Goal: Navigation & Orientation: Find specific page/section

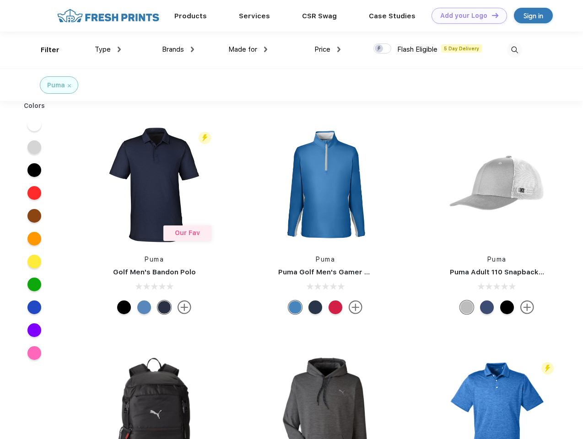
scroll to position [0, 0]
click at [466, 16] on link "Add your Logo Design Tool" at bounding box center [468, 16] width 75 height 16
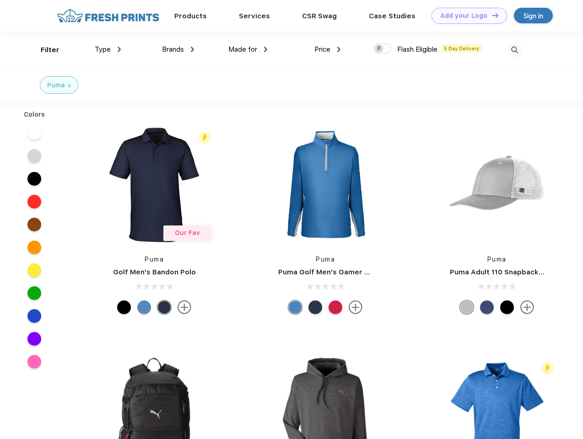
click at [0, 0] on div "Design Tool" at bounding box center [0, 0] width 0 height 0
click at [491, 15] on link "Add your Logo Design Tool" at bounding box center [468, 16] width 75 height 16
click at [44, 50] on div "Filter" at bounding box center [50, 50] width 19 height 11
click at [108, 49] on span "Type" at bounding box center [103, 49] width 16 height 8
click at [178, 49] on span "Brands" at bounding box center [173, 49] width 22 height 8
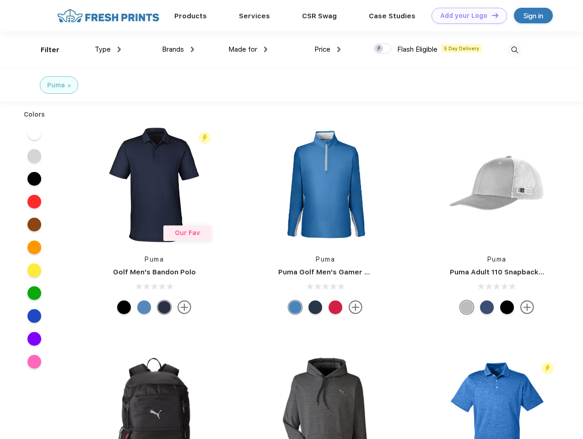
click at [248, 49] on span "Made for" at bounding box center [242, 49] width 29 height 8
click at [328, 49] on span "Price" at bounding box center [322, 49] width 16 height 8
click at [383, 49] on div at bounding box center [382, 48] width 18 height 10
click at [379, 49] on input "checkbox" at bounding box center [376, 46] width 6 height 6
click at [514, 50] on img at bounding box center [514, 50] width 15 height 15
